Goal: Find specific page/section: Find specific page/section

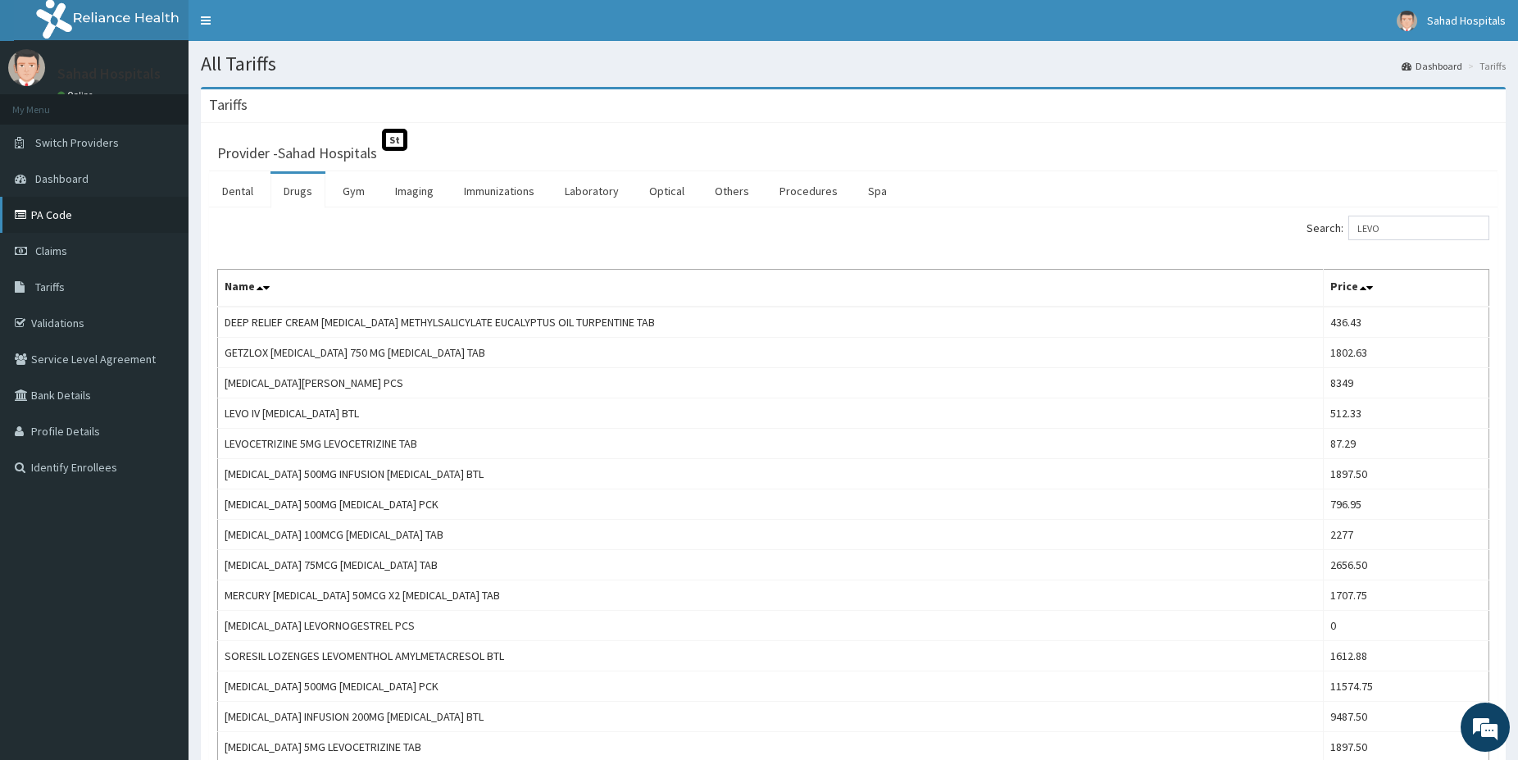
click at [50, 224] on link "PA Code" at bounding box center [94, 215] width 189 height 36
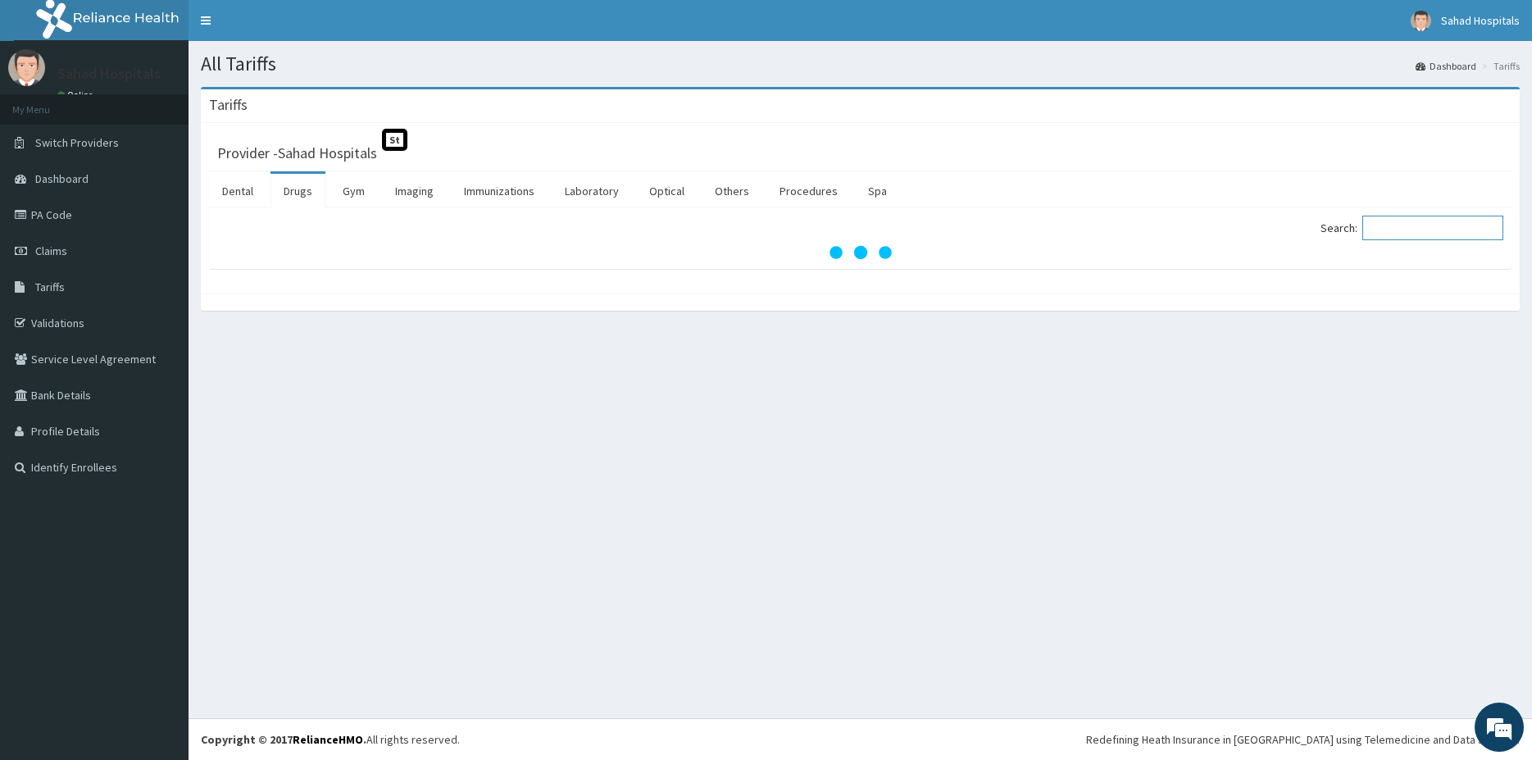
click at [1404, 228] on input "Search:" at bounding box center [1432, 228] width 141 height 25
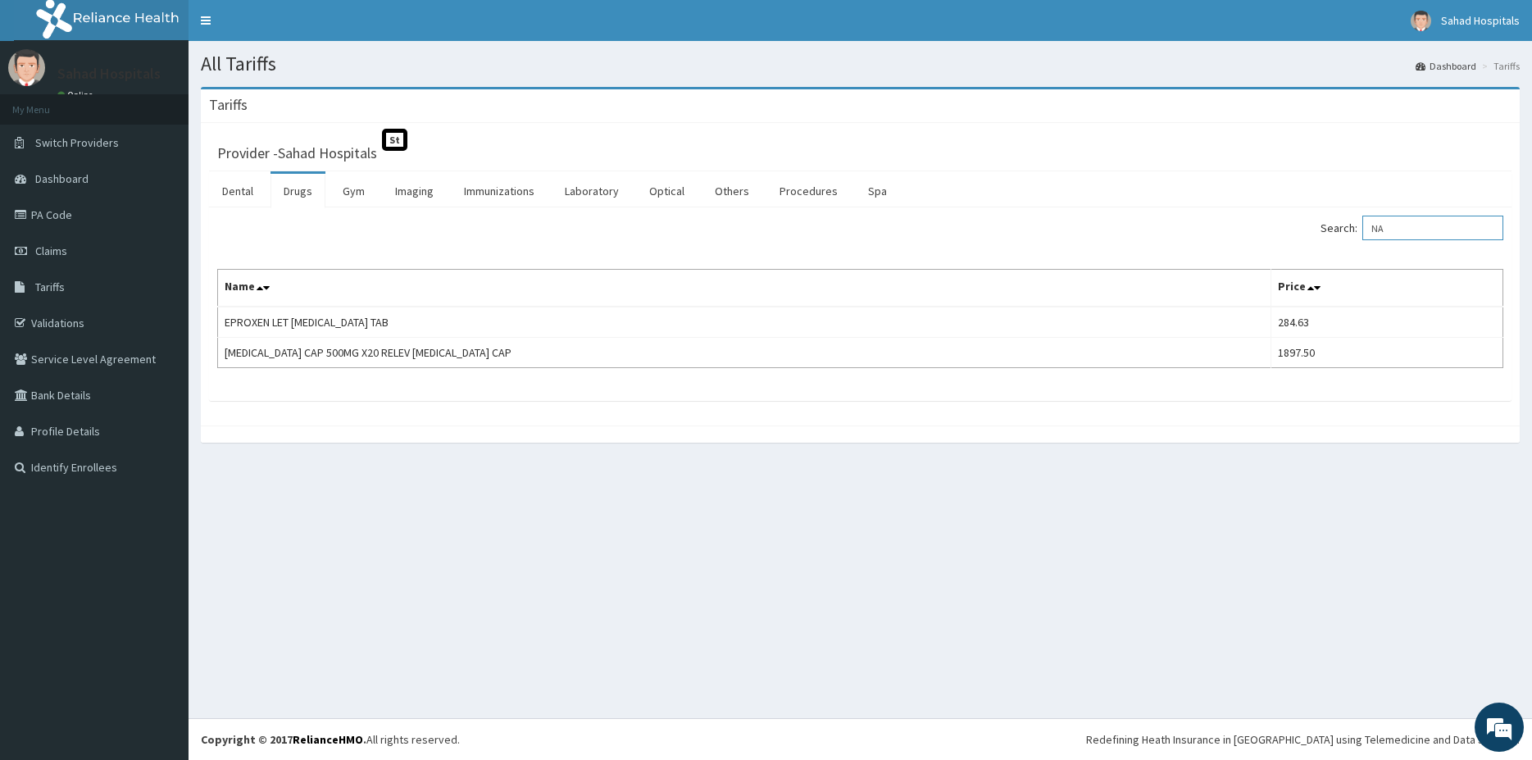
type input "N"
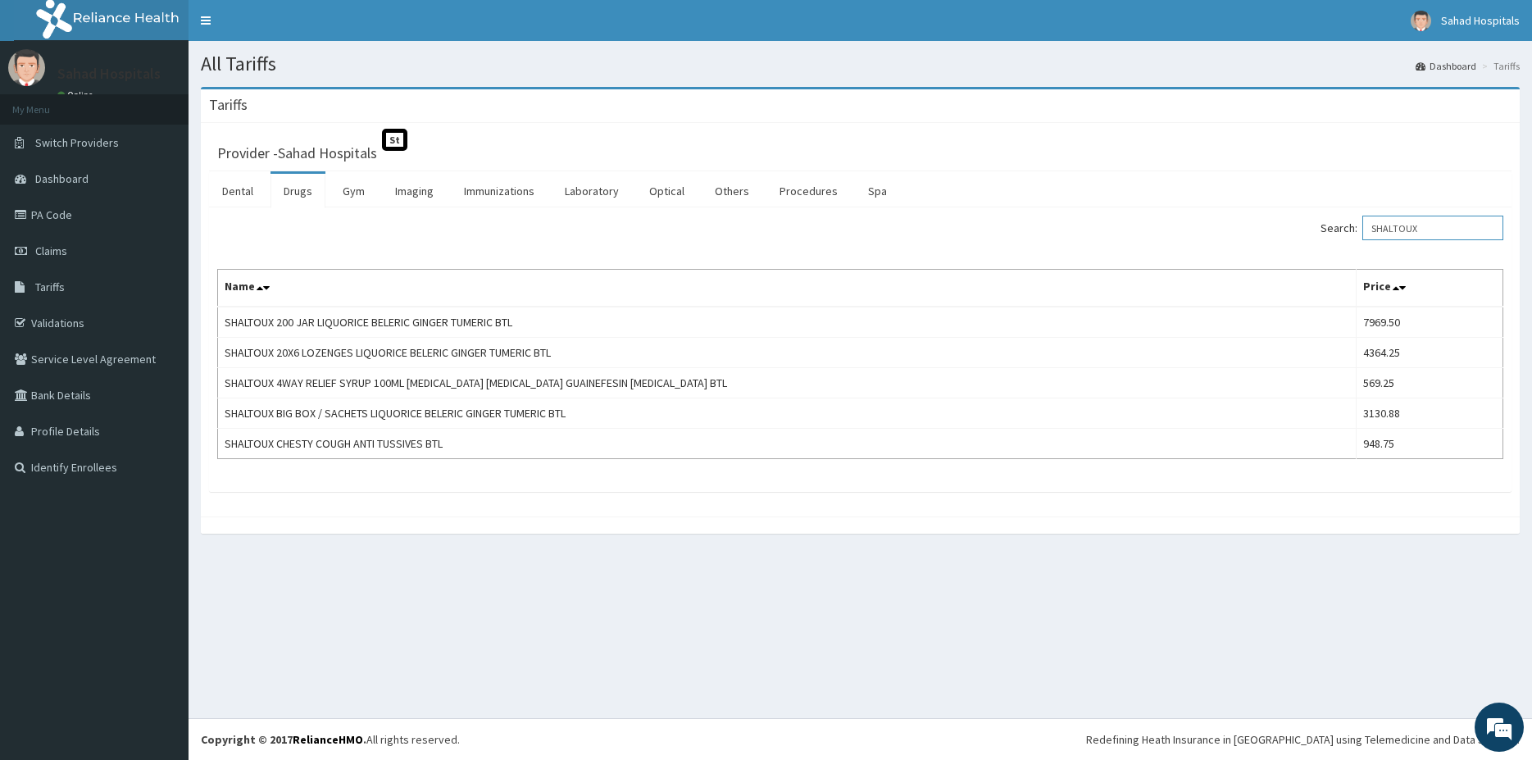
type input "SHALTOUX"
click at [48, 316] on link "Validations" at bounding box center [94, 323] width 189 height 36
